Goal: Use online tool/utility: Utilize a website feature to perform a specific function

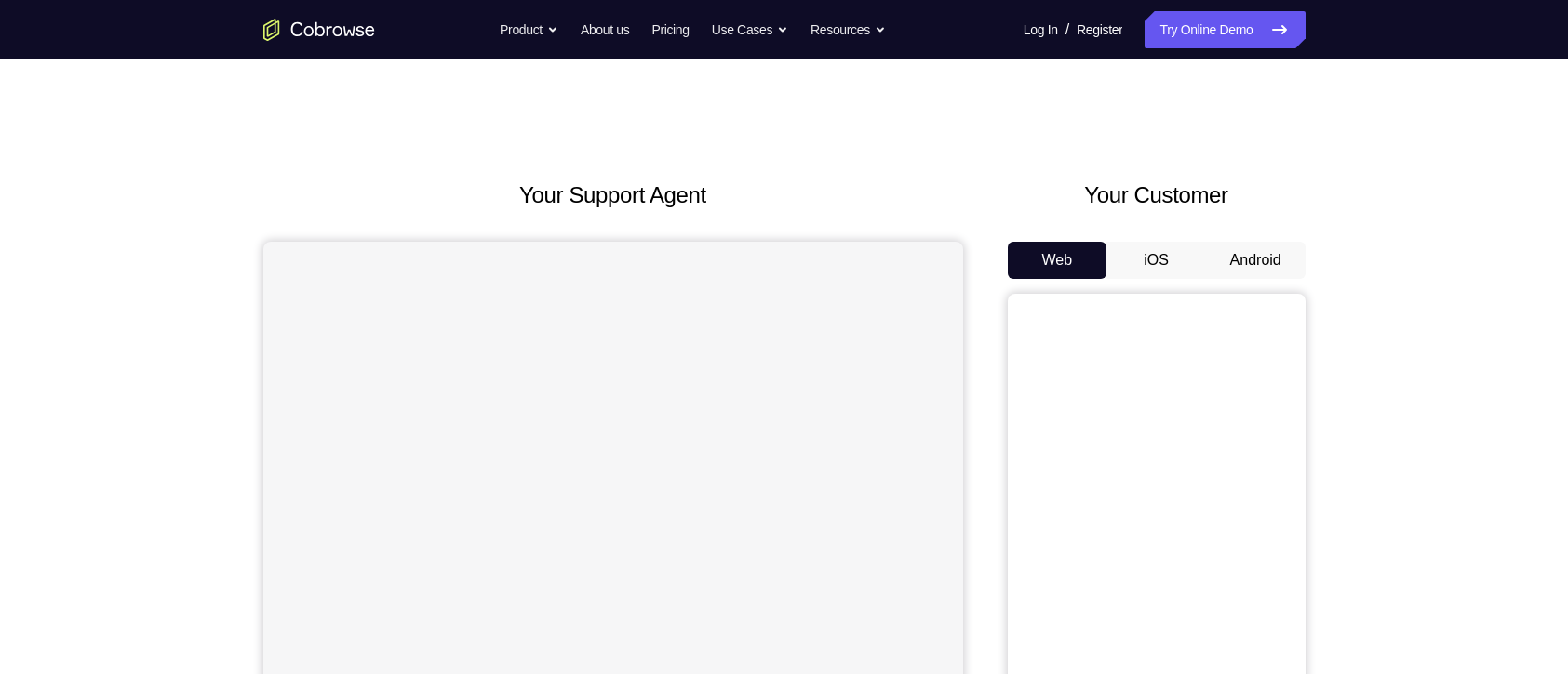
click at [1253, 249] on button "Android" at bounding box center [1255, 260] width 99 height 38
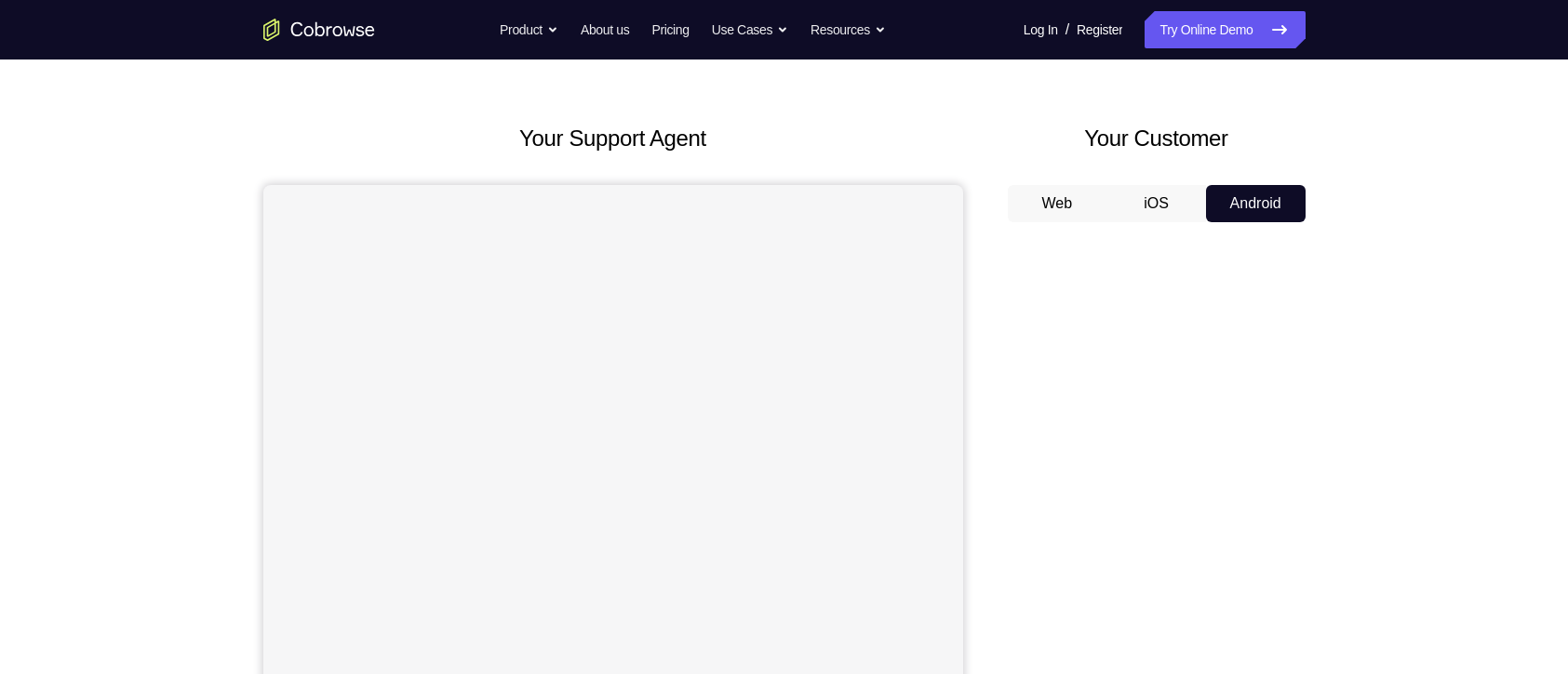
scroll to position [53, 0]
click at [1158, 199] on button "iOS" at bounding box center [1155, 207] width 99 height 38
click at [1236, 200] on button "Android" at bounding box center [1255, 207] width 99 height 38
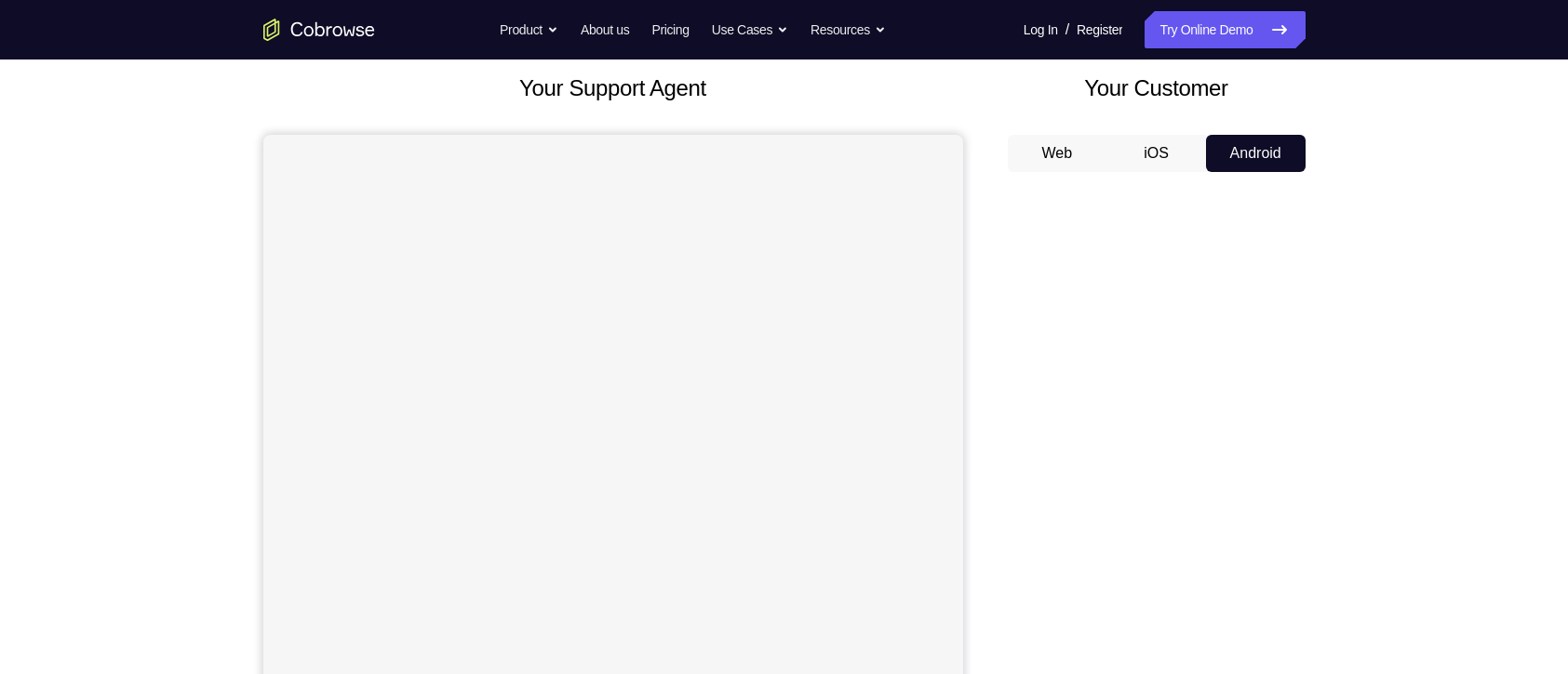
scroll to position [0, 0]
